Goal: Communication & Community: Answer question/provide support

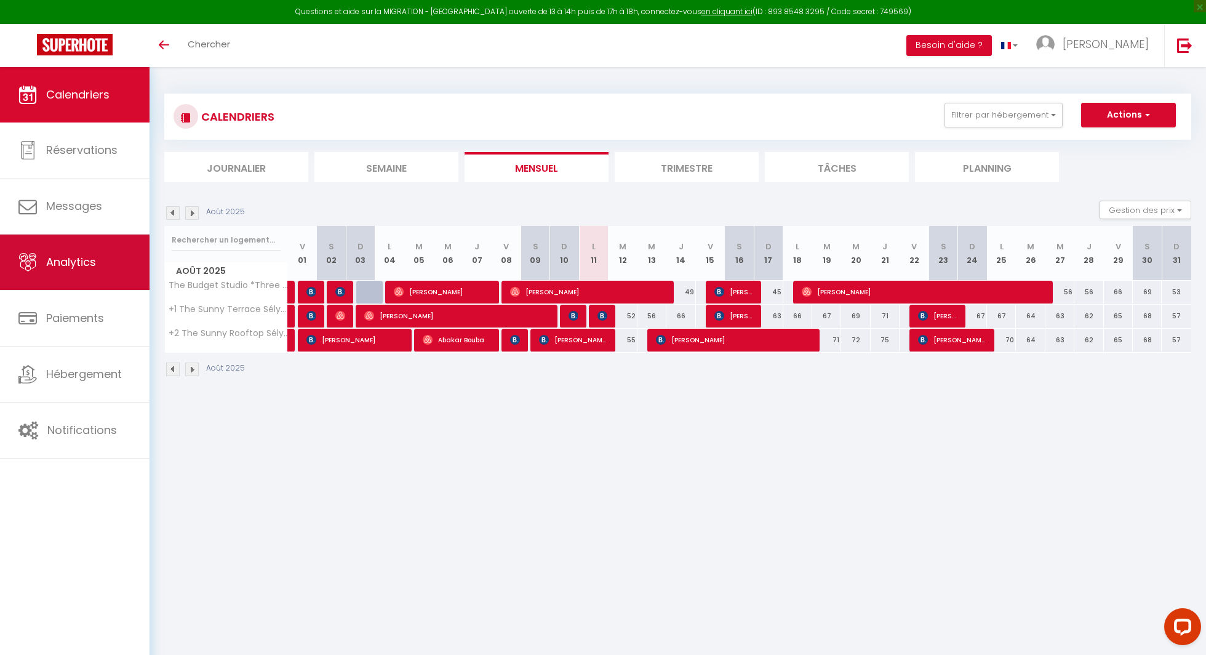
click at [103, 239] on link "Analytics" at bounding box center [75, 261] width 150 height 55
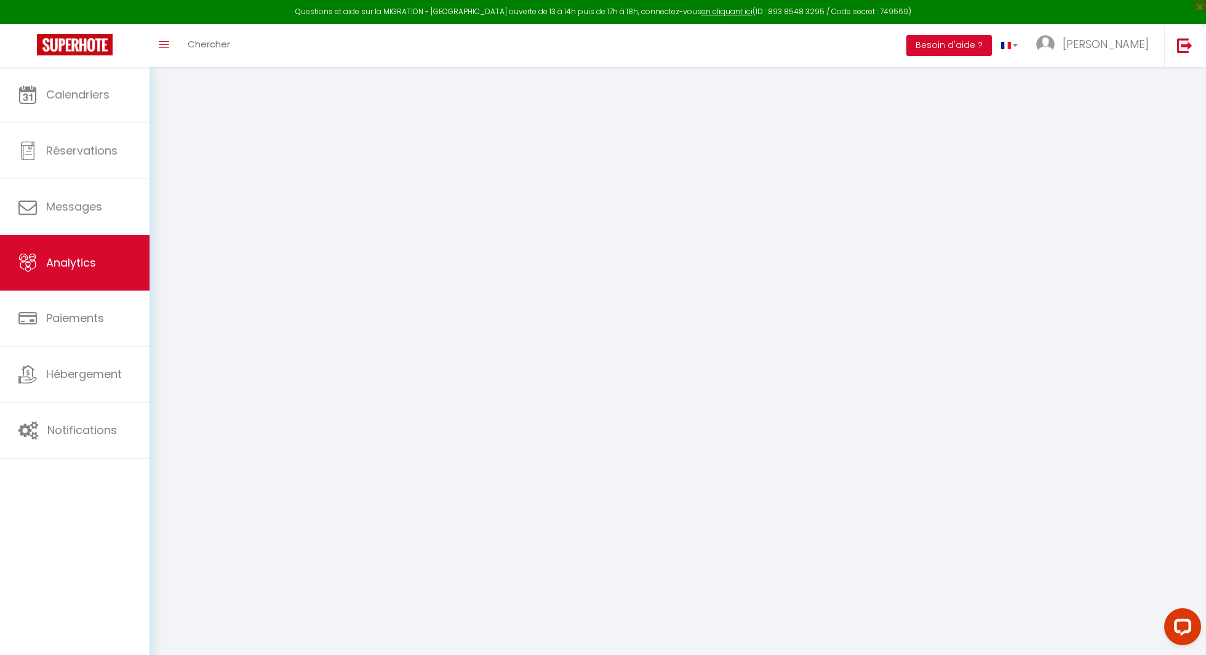
select select "2025"
select select "8"
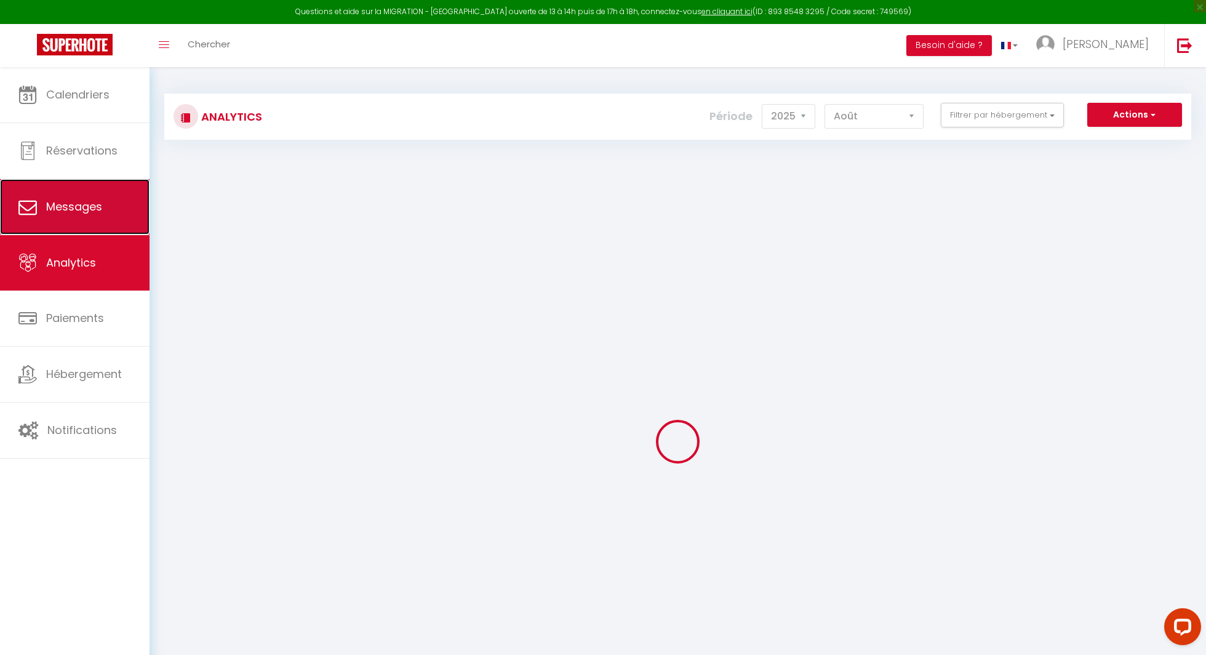
click at [98, 221] on link "Messages" at bounding box center [75, 206] width 150 height 55
select select "message"
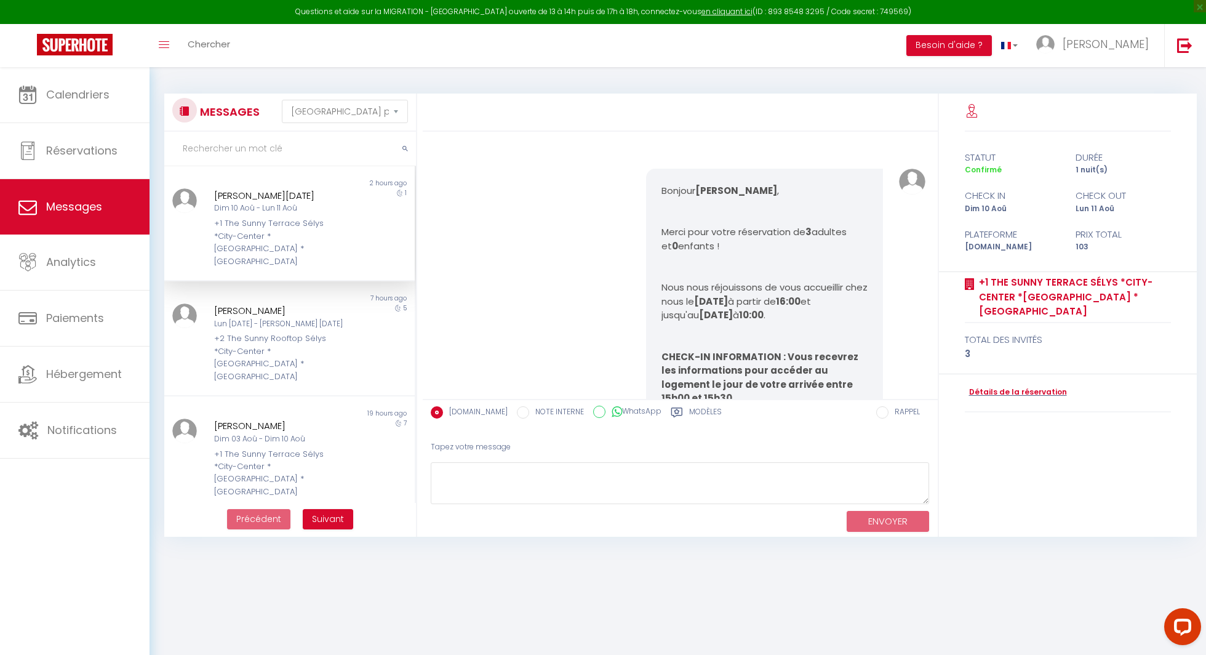
scroll to position [2541, 0]
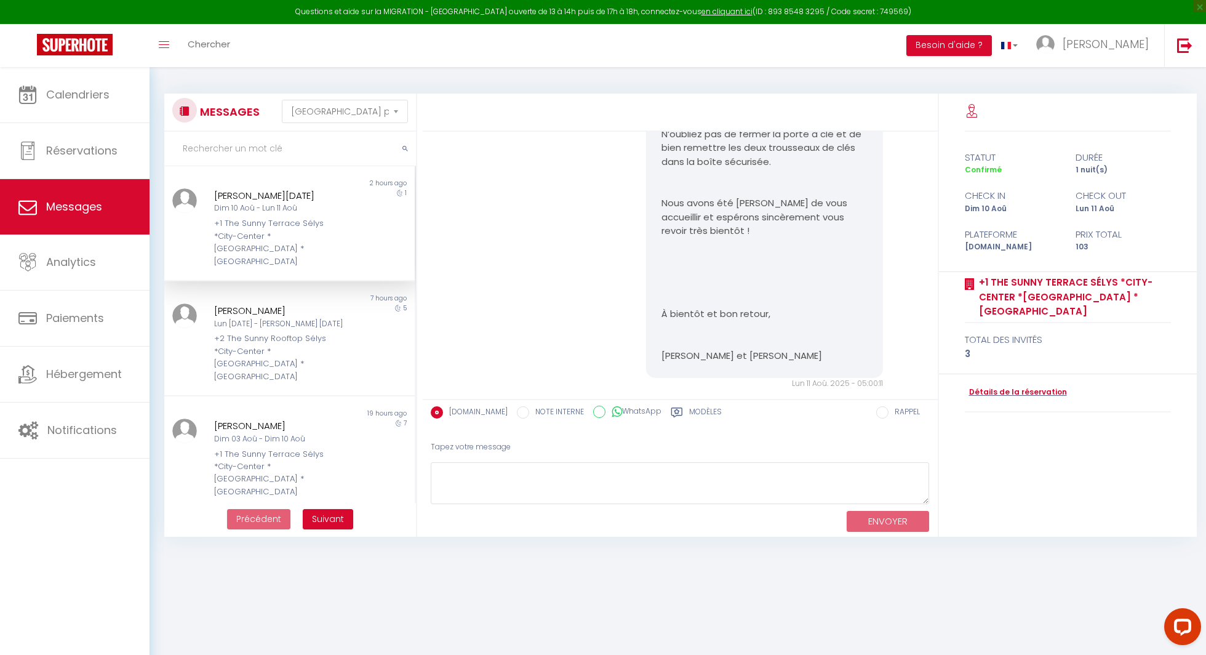
click at [500, 481] on textarea at bounding box center [680, 483] width 499 height 42
click at [230, 223] on div "+1 The Sunny Terrace Sélys *City-Center *[GEOGRAPHIC_DATA] *[GEOGRAPHIC_DATA]" at bounding box center [279, 242] width 130 height 50
click at [532, 482] on textarea at bounding box center [680, 483] width 499 height 42
click at [698, 421] on div "Modèles" at bounding box center [696, 416] width 51 height 20
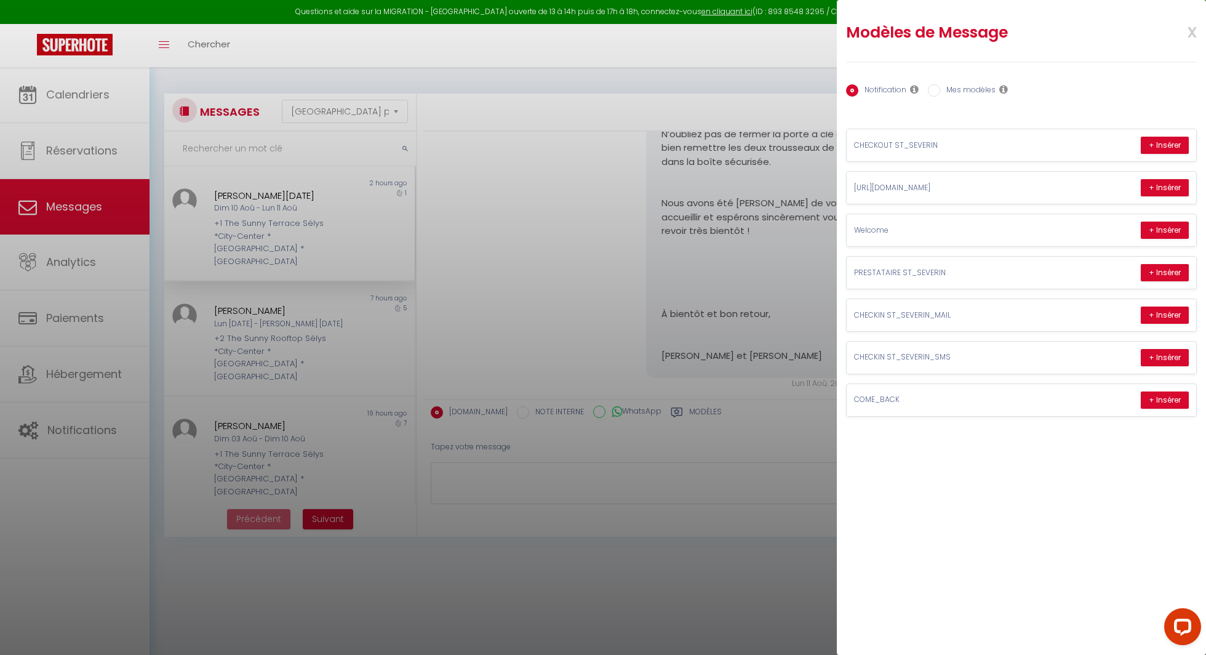
click at [982, 95] on label "Mes modèles" at bounding box center [967, 91] width 55 height 14
click at [940, 95] on input "Mes modèles" at bounding box center [934, 90] width 12 height 12
radio input "true"
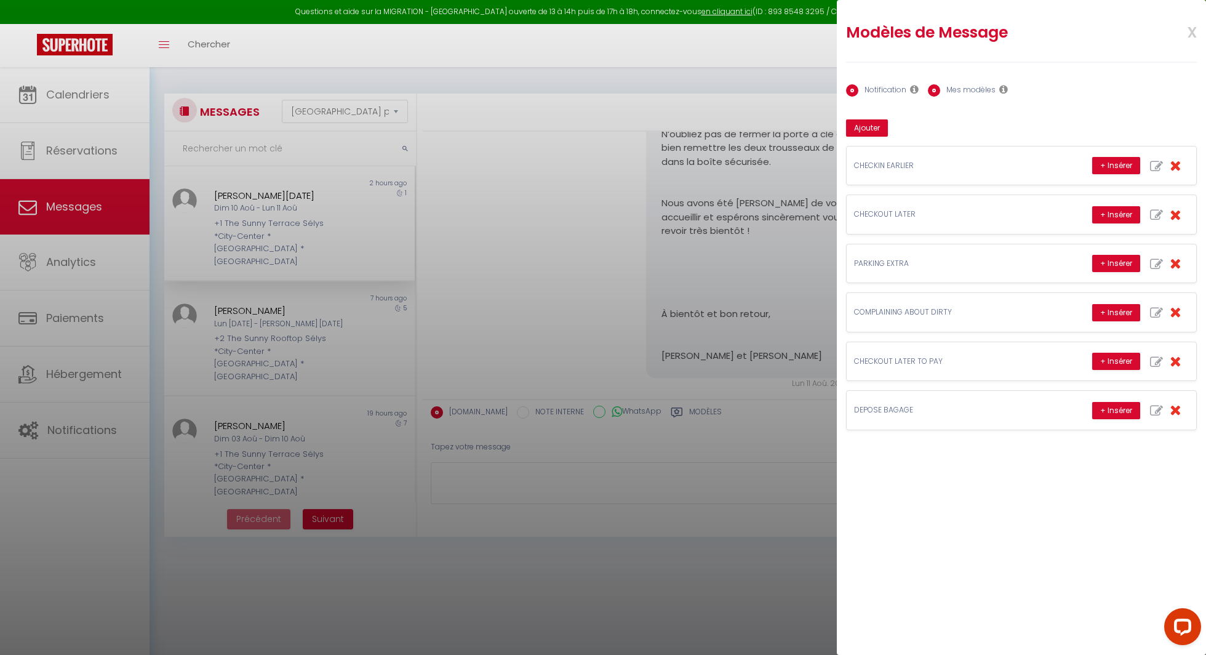
radio input "false"
click at [1114, 171] on button "+ Insérer" at bounding box center [1116, 165] width 48 height 17
type textarea "Hello, The Check-in starts at 16:00 PM. You can always contact me around 2 PM o…"
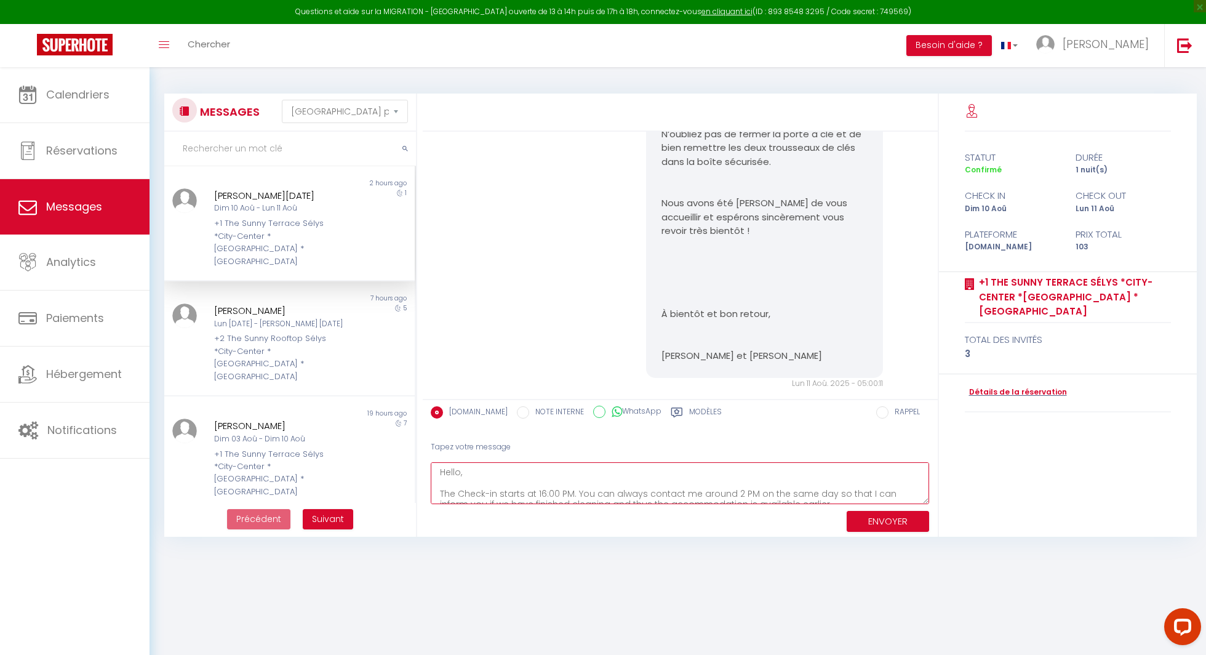
click at [527, 482] on textarea "Hello, The Check-in starts at 16:00 PM. You can always contact me around 2 PM o…" at bounding box center [680, 483] width 499 height 42
click at [527, 478] on textarea "Hello, The Check-in starts at 16:00 PM. You can always contact me around 2 PM o…" at bounding box center [680, 483] width 499 height 42
